Goal: Task Accomplishment & Management: Manage account settings

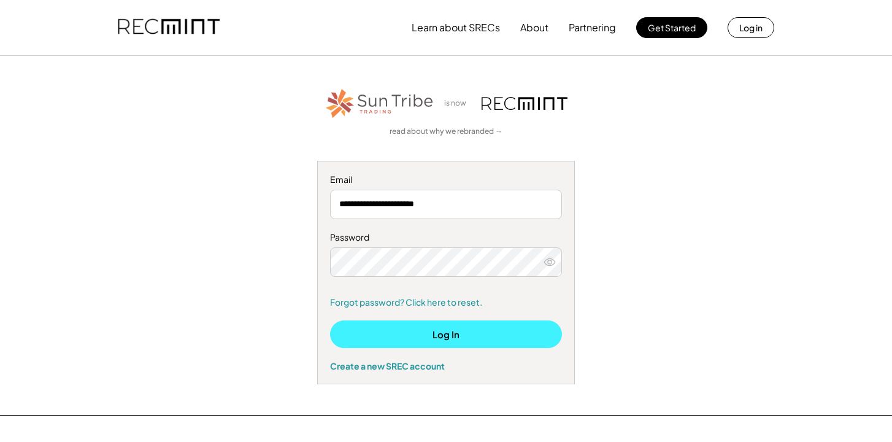
click at [429, 333] on button "Log In" at bounding box center [446, 334] width 232 height 28
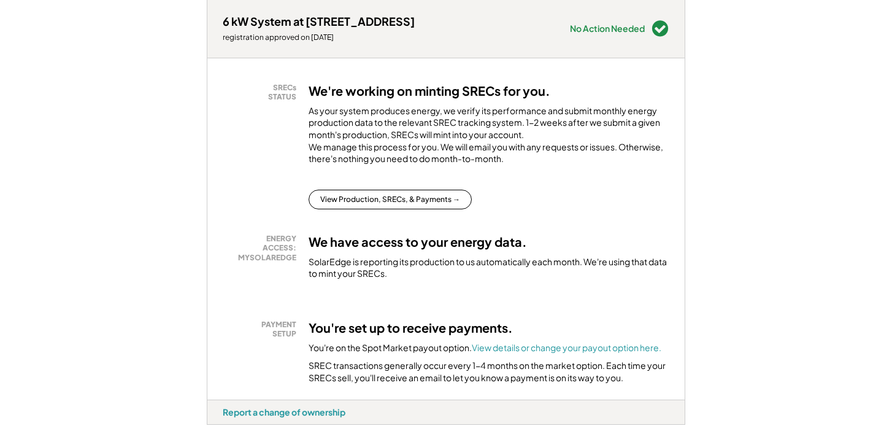
scroll to position [189, 0]
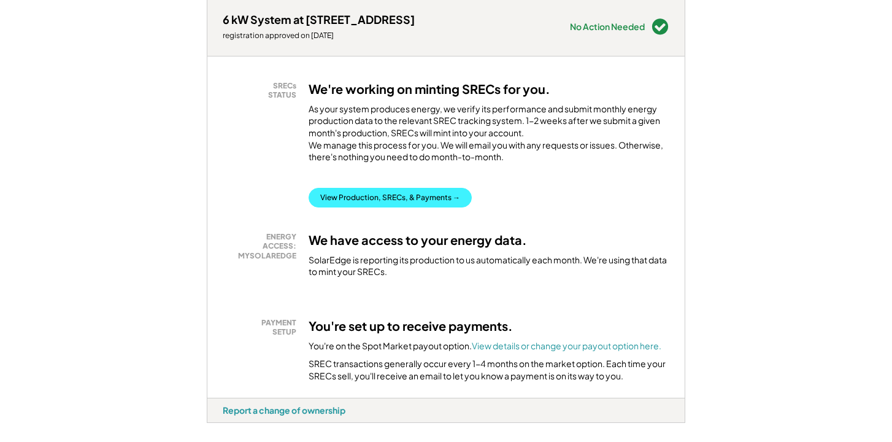
click at [399, 207] on button "View Production, SRECs, & Payments →" at bounding box center [389, 198] width 163 height 20
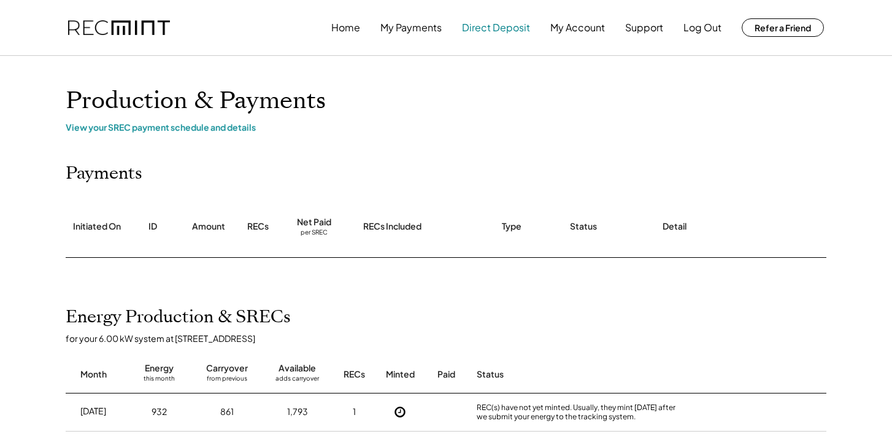
click at [488, 28] on button "Direct Deposit" at bounding box center [496, 27] width 68 height 25
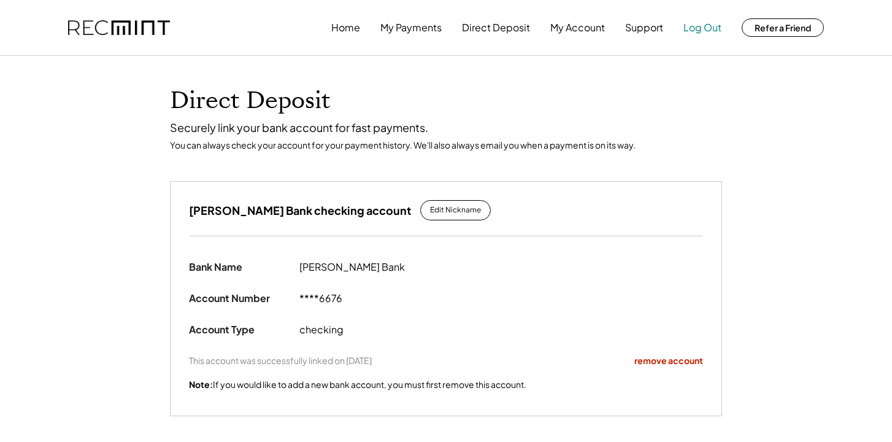
click at [700, 26] on button "Log Out" at bounding box center [702, 27] width 38 height 25
